Goal: Task Accomplishment & Management: Manage account settings

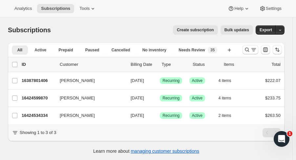
click at [246, 48] on button "Search and filter results" at bounding box center [251, 49] width 16 height 9
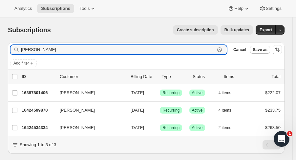
drag, startPoint x: 47, startPoint y: 49, endPoint x: -17, endPoint y: 54, distance: 64.3
click at [0, 54] on html "Analytics Subscriptions Tools Help Settings Skip to content Subscriptions. This…" at bounding box center [148, 80] width 296 height 160
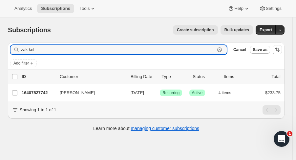
type input "zak kel"
click at [40, 92] on p "16407527742" at bounding box center [38, 92] width 33 height 7
